Goal: Find specific page/section: Find specific page/section

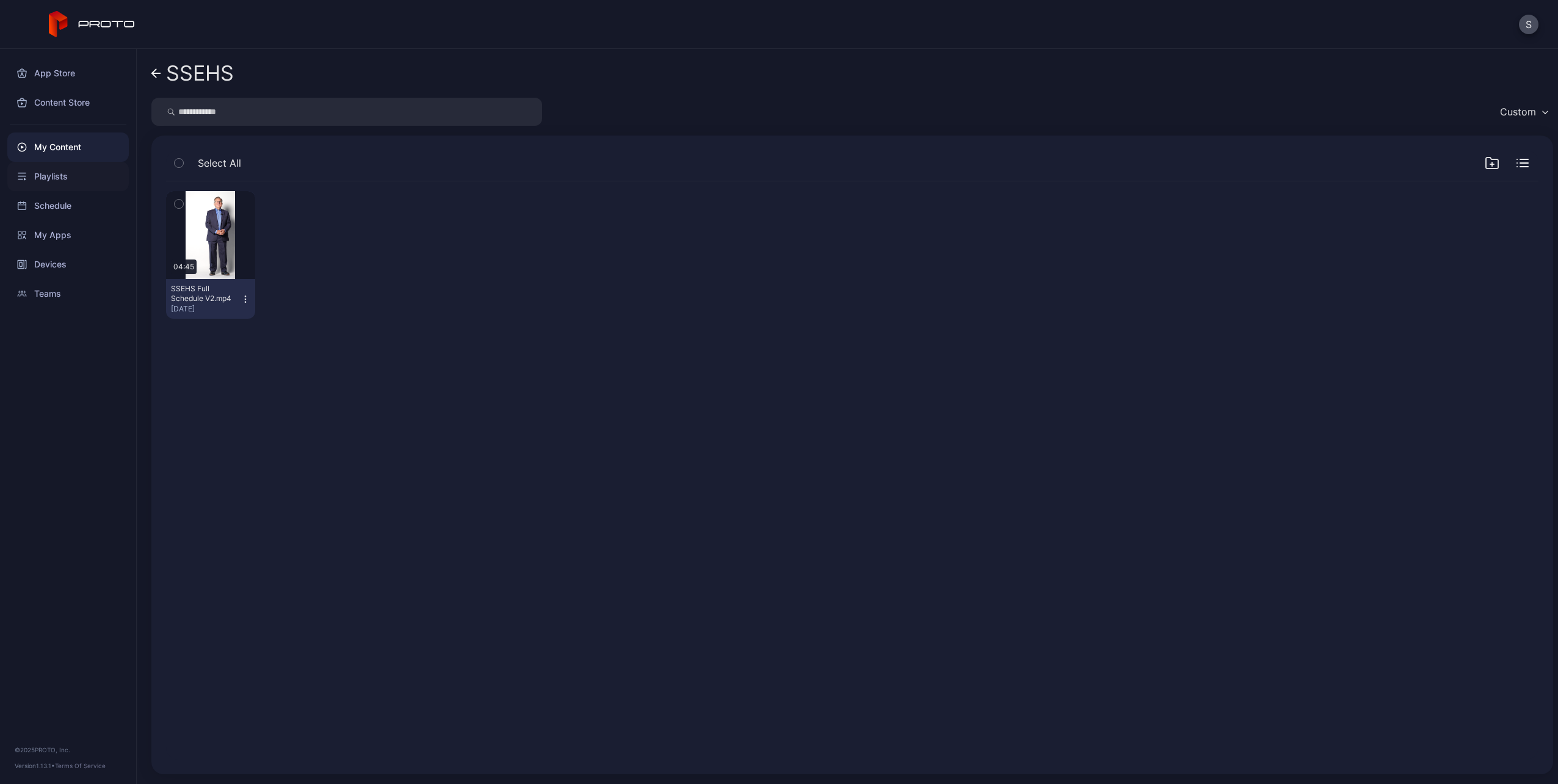
click at [46, 172] on div "Playlists" at bounding box center [68, 176] width 121 height 29
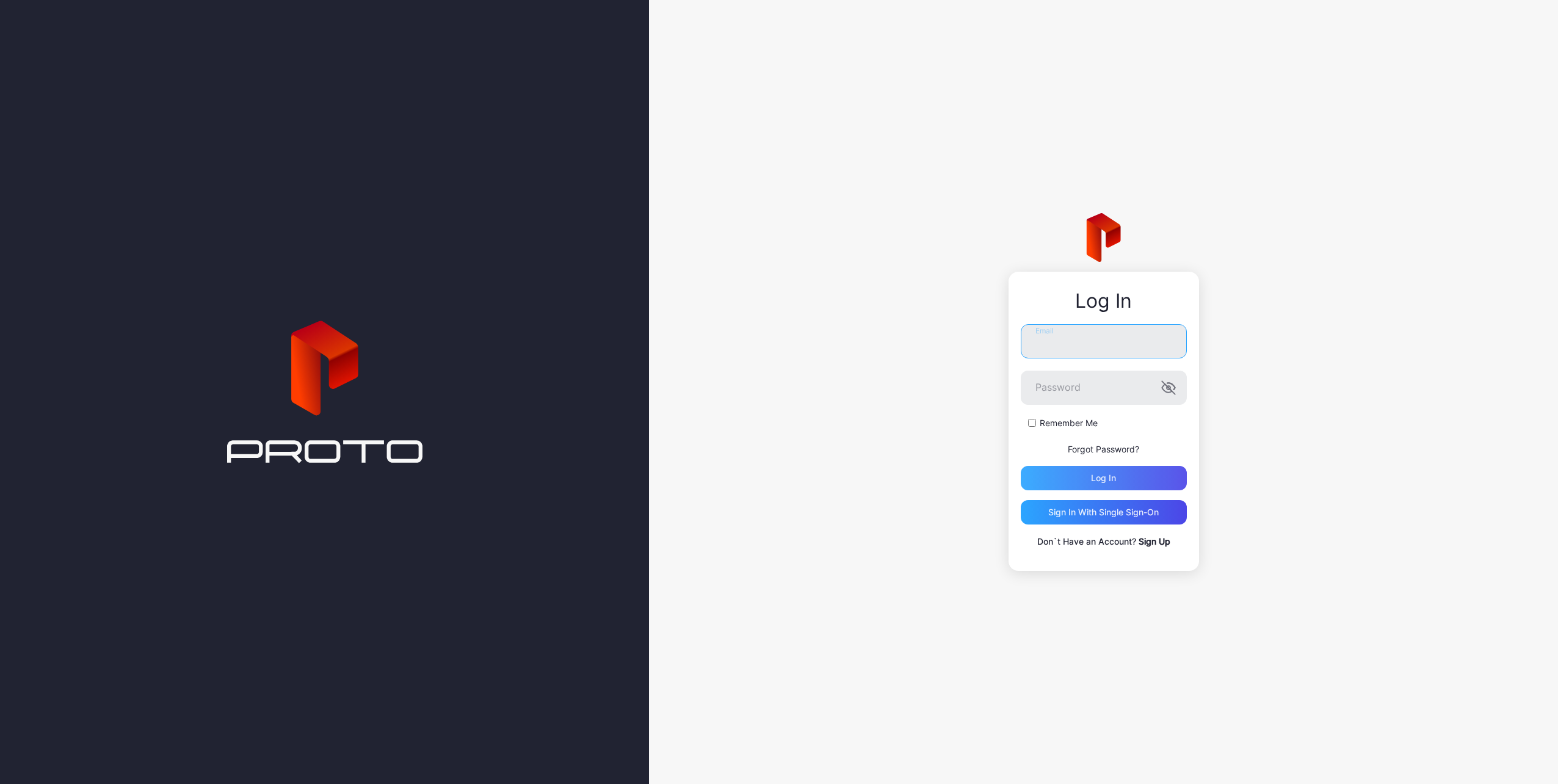
type input "**********"
click at [1132, 479] on div "Log in" at bounding box center [1103, 478] width 166 height 24
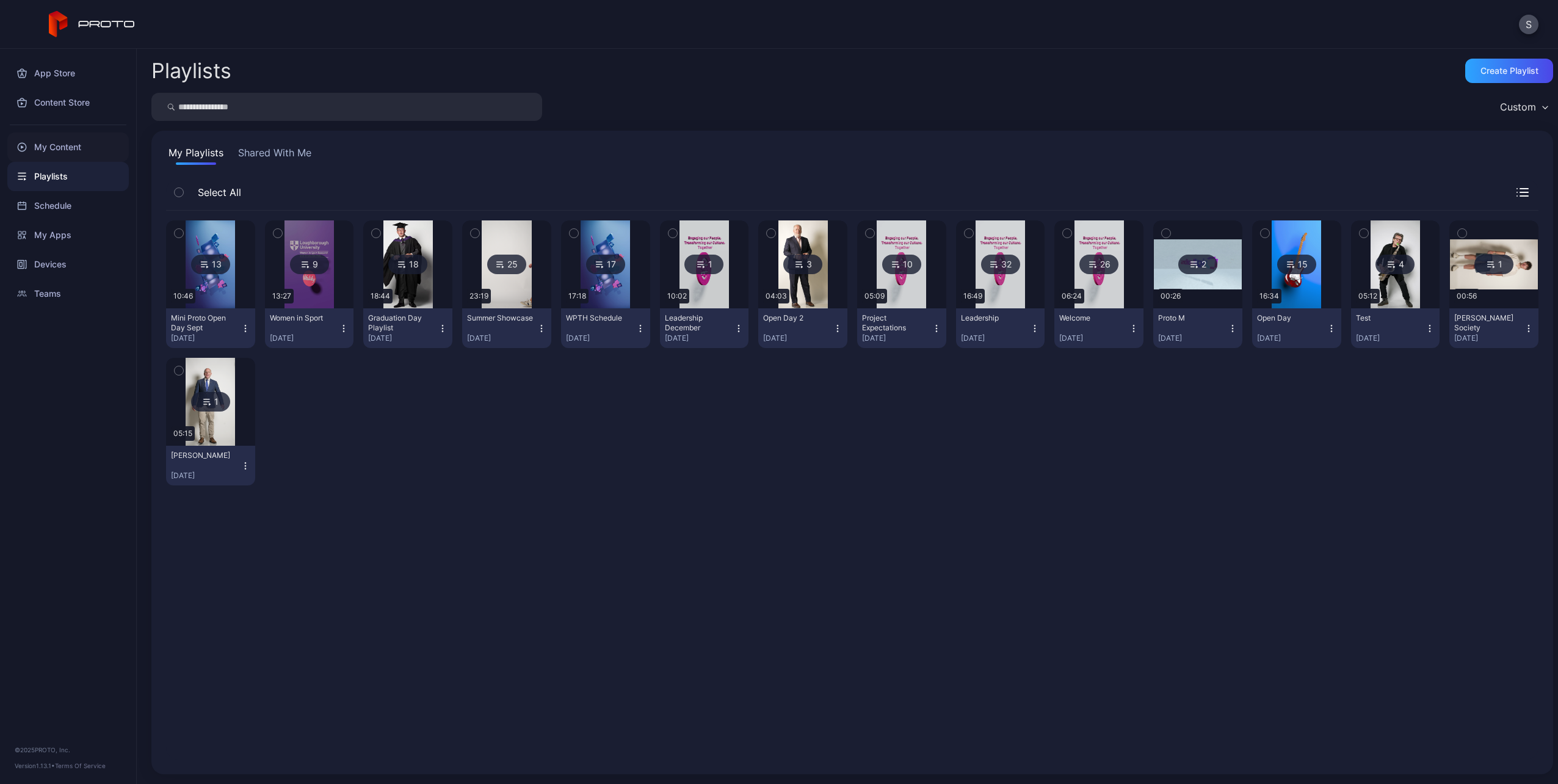
click at [50, 152] on div "My Content" at bounding box center [68, 147] width 121 height 29
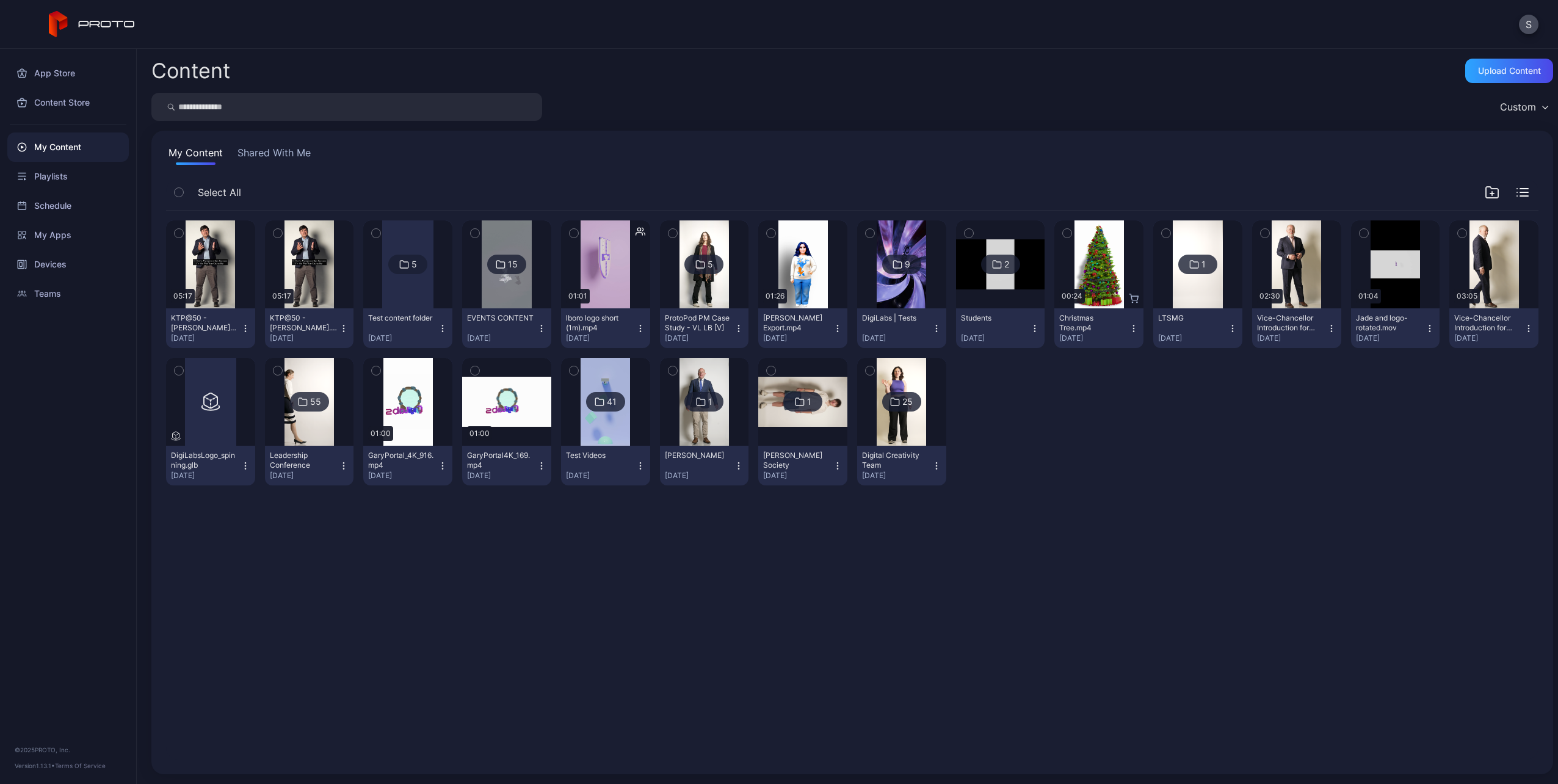
click at [607, 403] on div "41" at bounding box center [611, 401] width 9 height 11
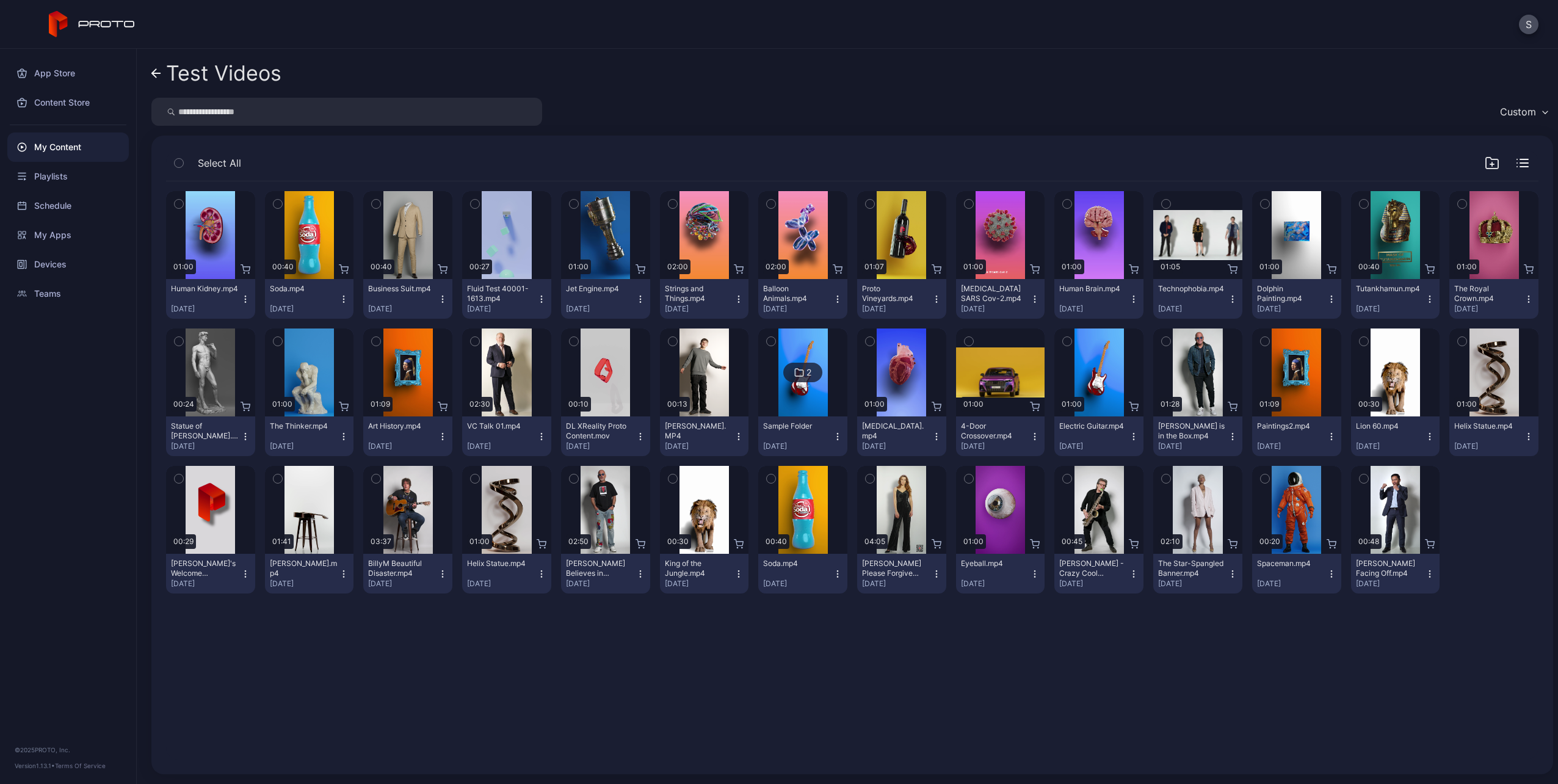
click at [635, 297] on icon "button" at bounding box center [640, 298] width 9 height 9
click at [600, 230] on div "Preview" at bounding box center [605, 235] width 39 height 20
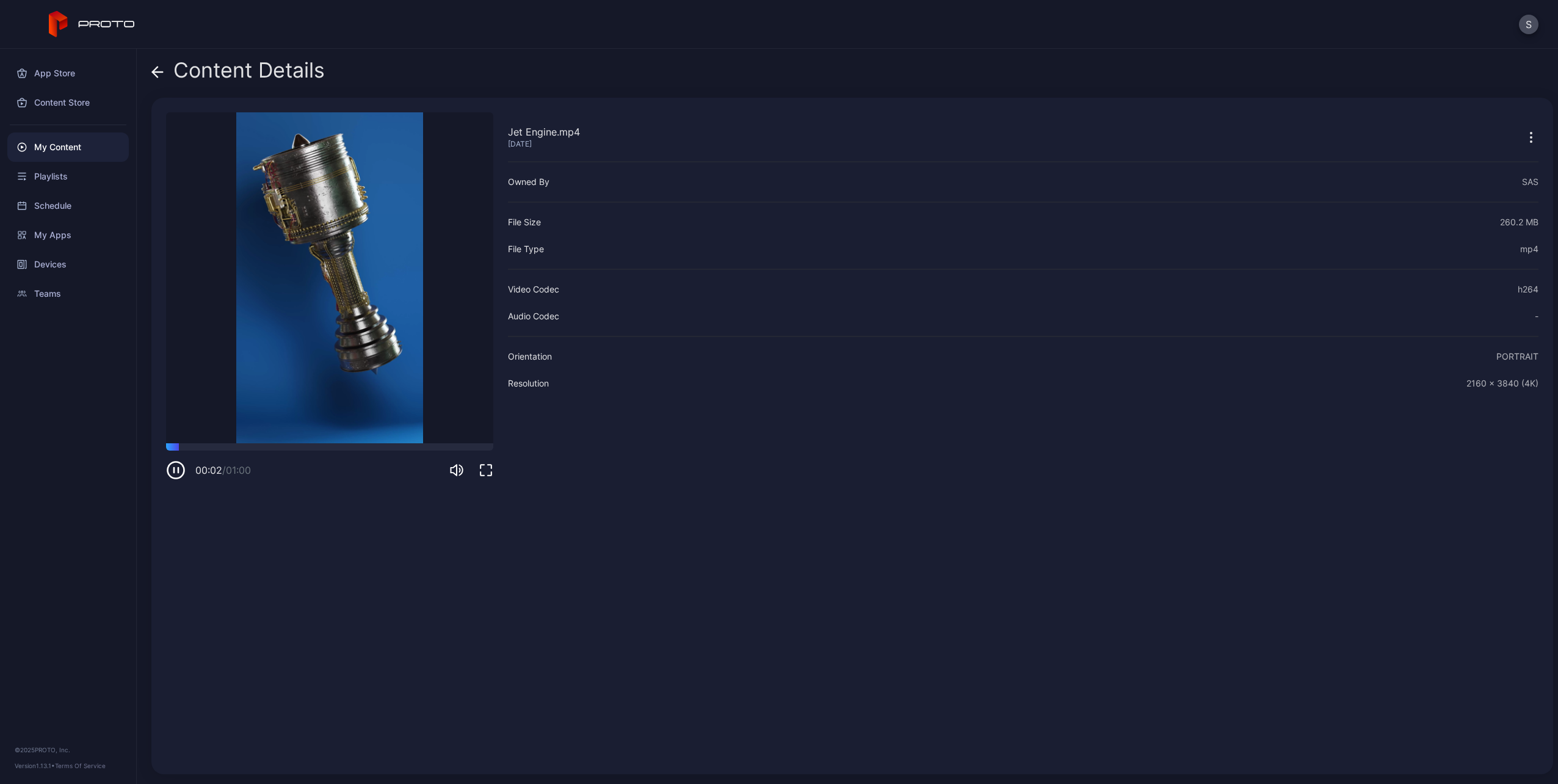
click at [159, 70] on icon at bounding box center [157, 72] width 12 height 12
